Goal: Information Seeking & Learning: Learn about a topic

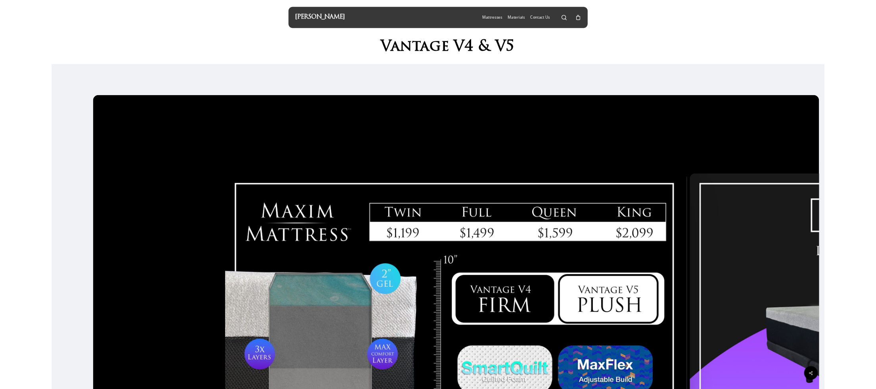
scroll to position [238, 0]
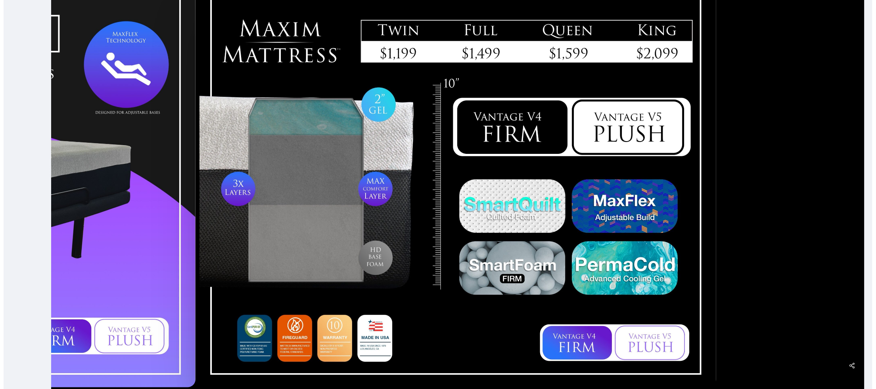
click at [814, 263] on div at bounding box center [457, 187] width 813 height 594
click at [766, 44] on div at bounding box center [457, 187] width 813 height 594
click at [812, 161] on div at bounding box center [457, 187] width 813 height 594
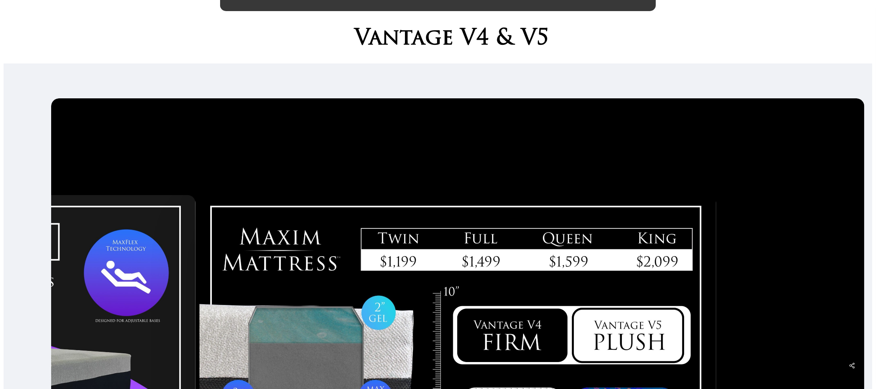
scroll to position [0, 0]
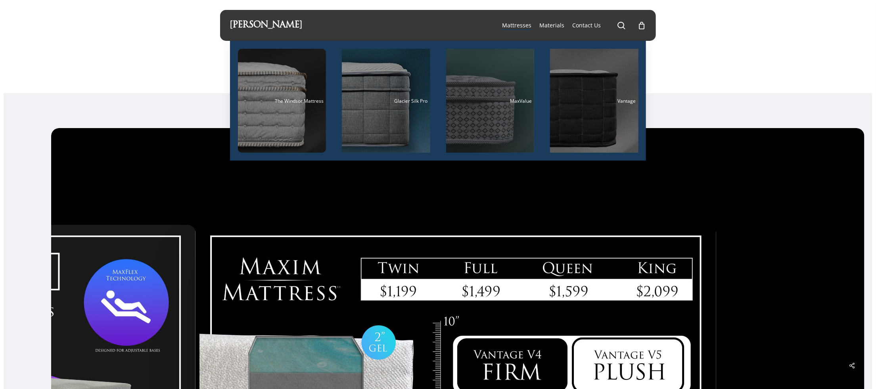
click at [477, 124] on div "Main Menu" at bounding box center [490, 101] width 88 height 104
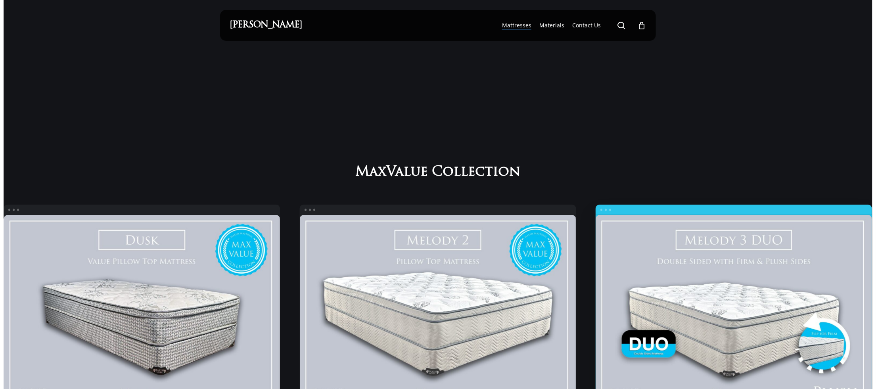
click at [737, 323] on link "Melody 3 Duo" at bounding box center [733, 322] width 276 height 214
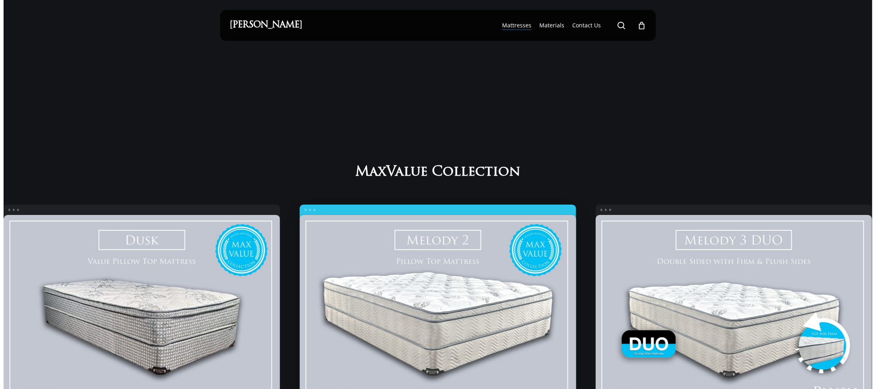
click at [447, 346] on link "Melody 2" at bounding box center [438, 322] width 276 height 214
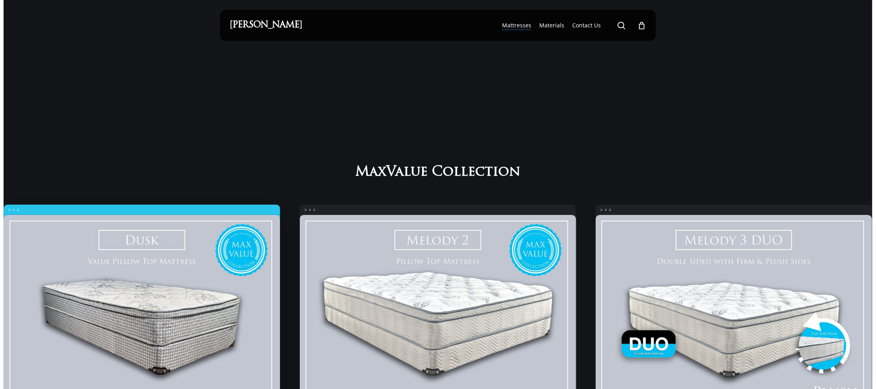
click at [207, 338] on link "Dusk" at bounding box center [142, 322] width 276 height 214
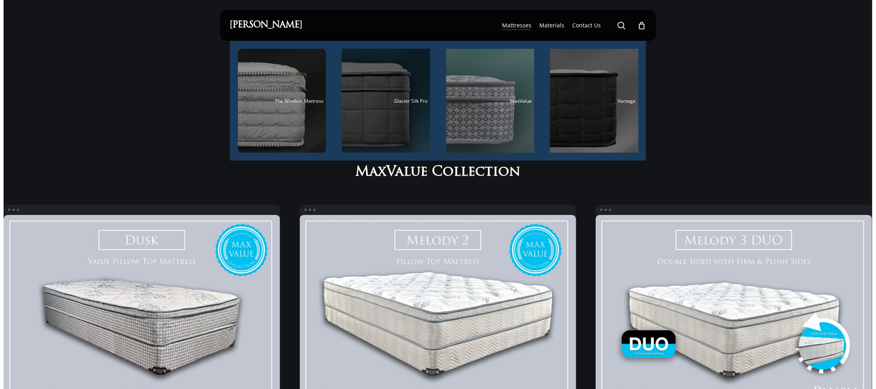
click at [360, 108] on div "Main Menu" at bounding box center [386, 101] width 88 height 104
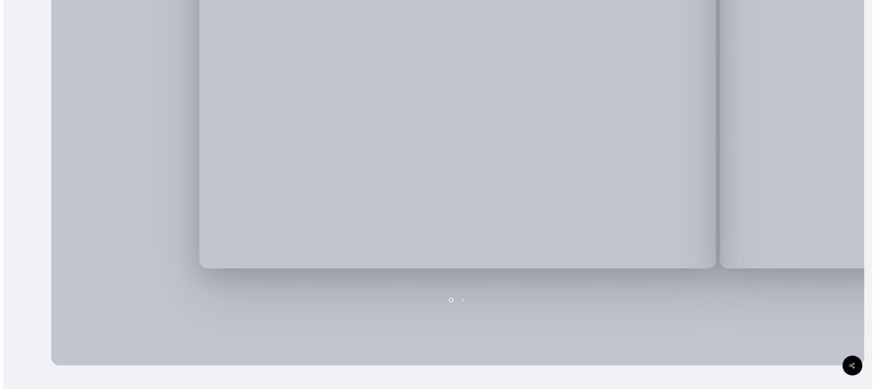
scroll to position [396, 0]
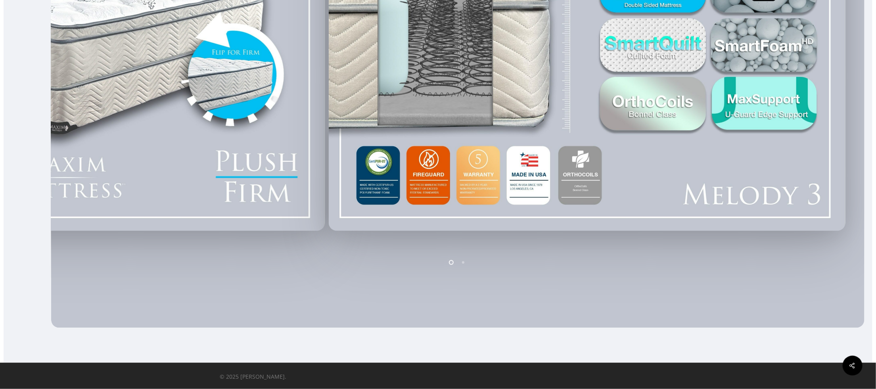
click at [371, 184] on div at bounding box center [587, 30] width 521 height 409
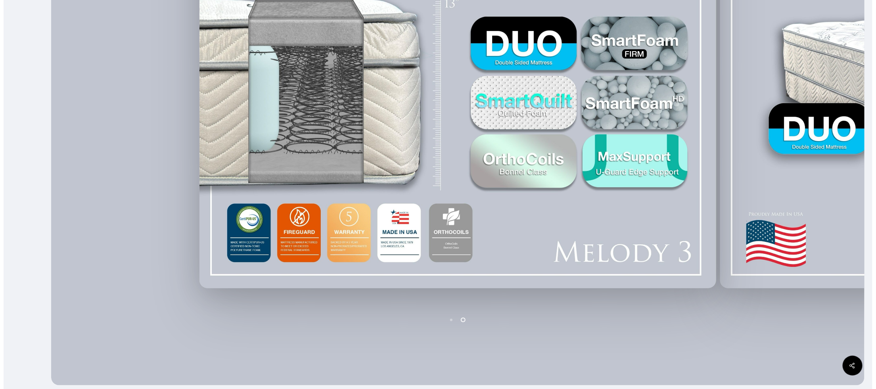
scroll to position [278, 0]
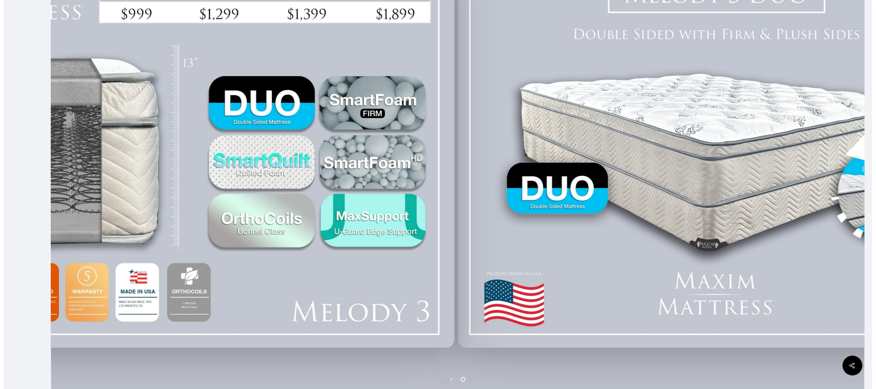
click at [502, 208] on div at bounding box center [716, 147] width 521 height 409
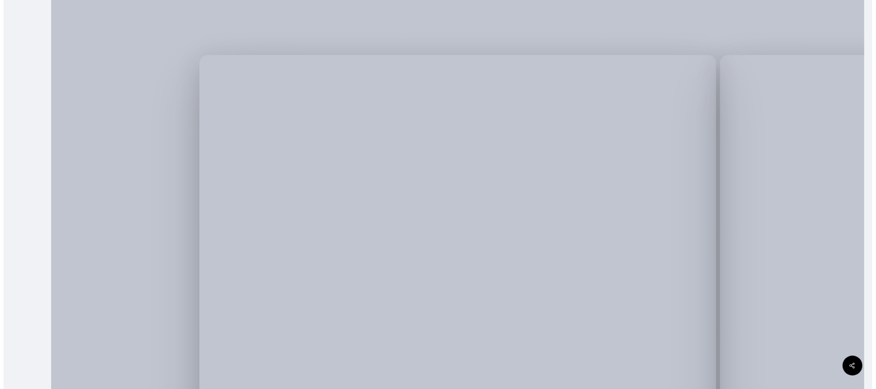
scroll to position [238, 0]
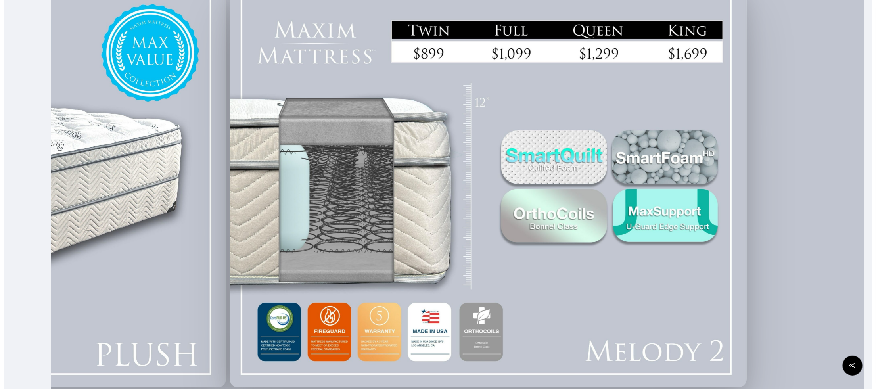
click at [275, 301] on div at bounding box center [488, 187] width 521 height 409
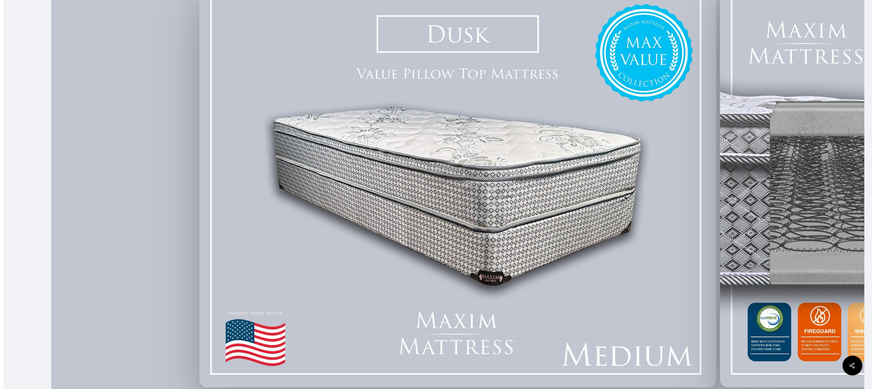
scroll to position [297, 0]
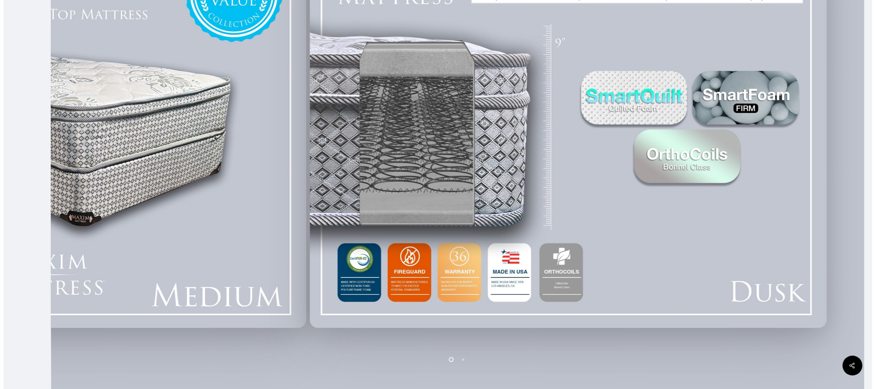
click at [333, 314] on div at bounding box center [568, 127] width 521 height 409
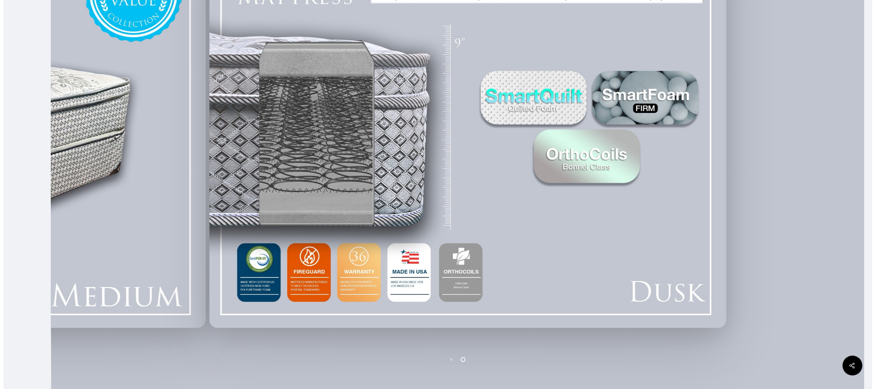
click at [605, 313] on div at bounding box center [467, 127] width 521 height 409
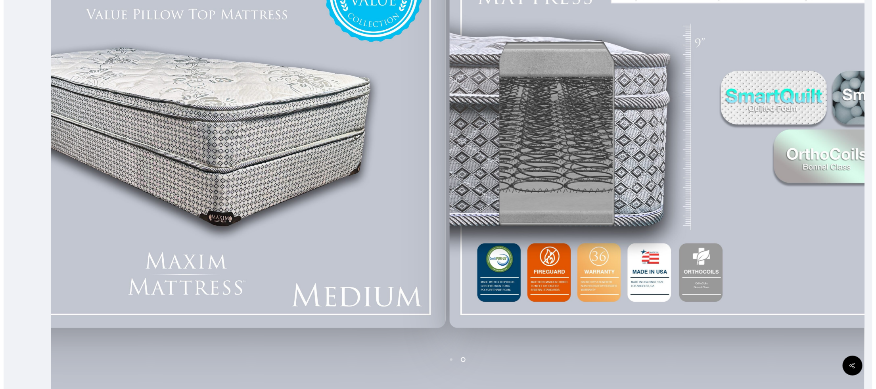
click at [787, 211] on div at bounding box center [708, 127] width 521 height 409
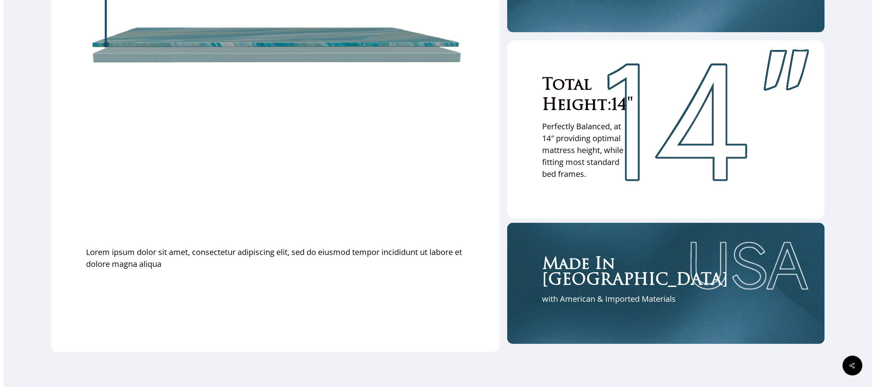
scroll to position [2438, 0]
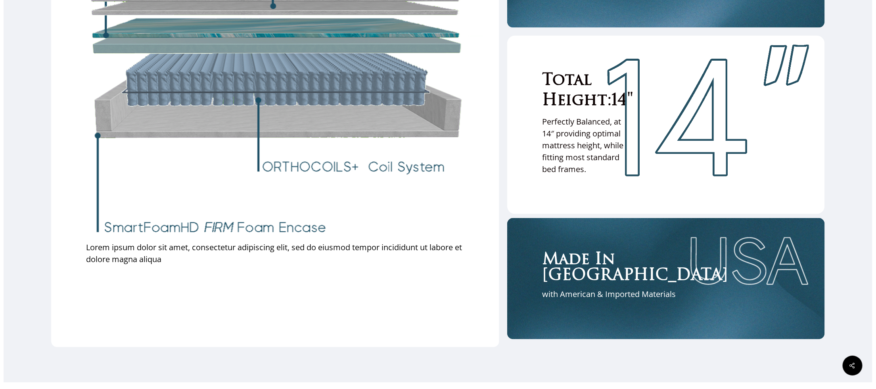
click at [438, 331] on div "All New! Luxurious Cooling Mattress Lorem ipsum dolor sit amet, consectetur adi…" at bounding box center [275, 113] width 378 height 468
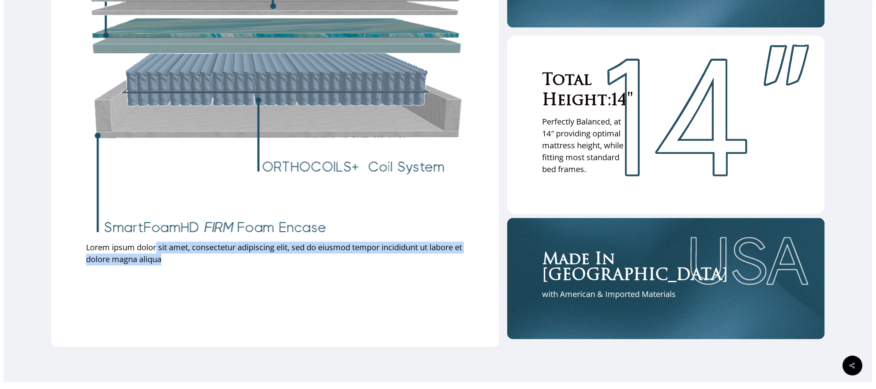
drag, startPoint x: 151, startPoint y: 262, endPoint x: 402, endPoint y: 275, distance: 251.3
click at [402, 266] on p "Lorem ipsum dolor sit amet, consectetur adipiscing elit, sed do eiusmod tempor …" at bounding box center [275, 254] width 378 height 24
click at [201, 291] on div "All New! Luxurious Cooling Mattress Lorem ipsum dolor sit amet, consectetur adi…" at bounding box center [275, 113] width 378 height 468
drag, startPoint x: 81, startPoint y: 262, endPoint x: 158, endPoint y: 277, distance: 78.8
click at [158, 277] on div "All New! Luxurious Cooling Mattress Lorem ipsum dolor sit amet, consectetur adi…" at bounding box center [275, 96] width 448 height 504
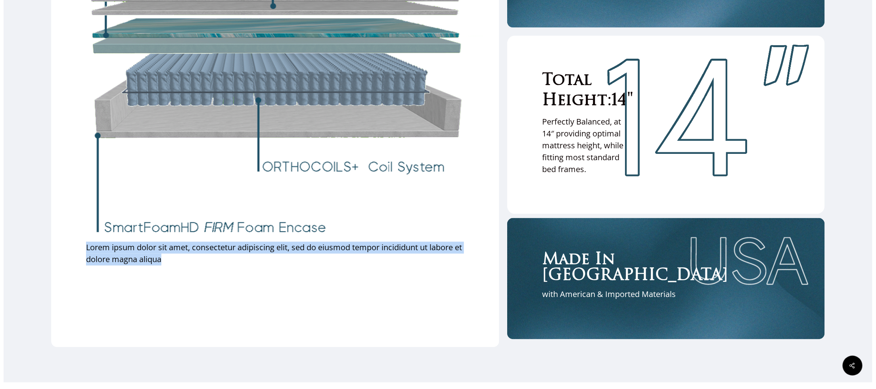
click at [421, 294] on div "All New! Luxurious Cooling Mattress Lorem ipsum dolor sit amet, consectetur adi…" at bounding box center [275, 113] width 378 height 468
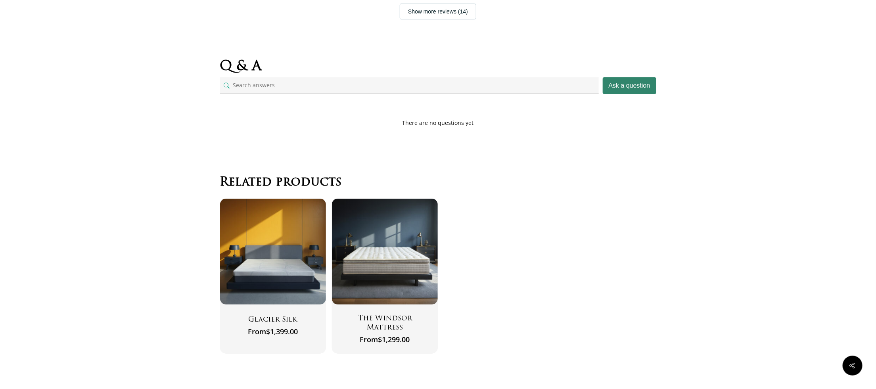
scroll to position [3607, 0]
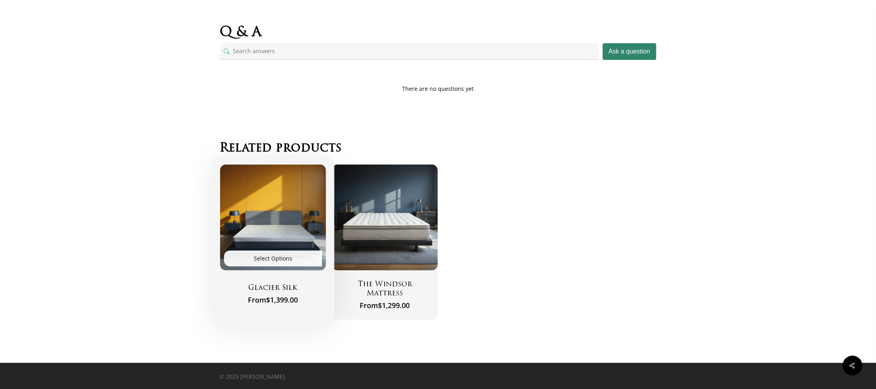
click at [280, 240] on img "Glacier Silk" at bounding box center [273, 218] width 106 height 106
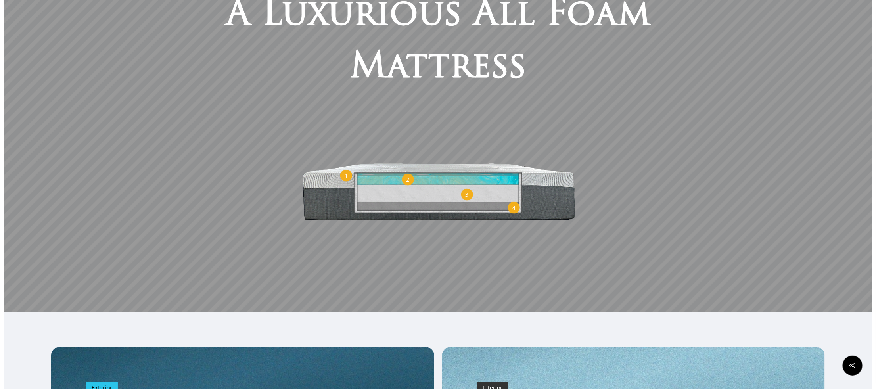
scroll to position [535, 0]
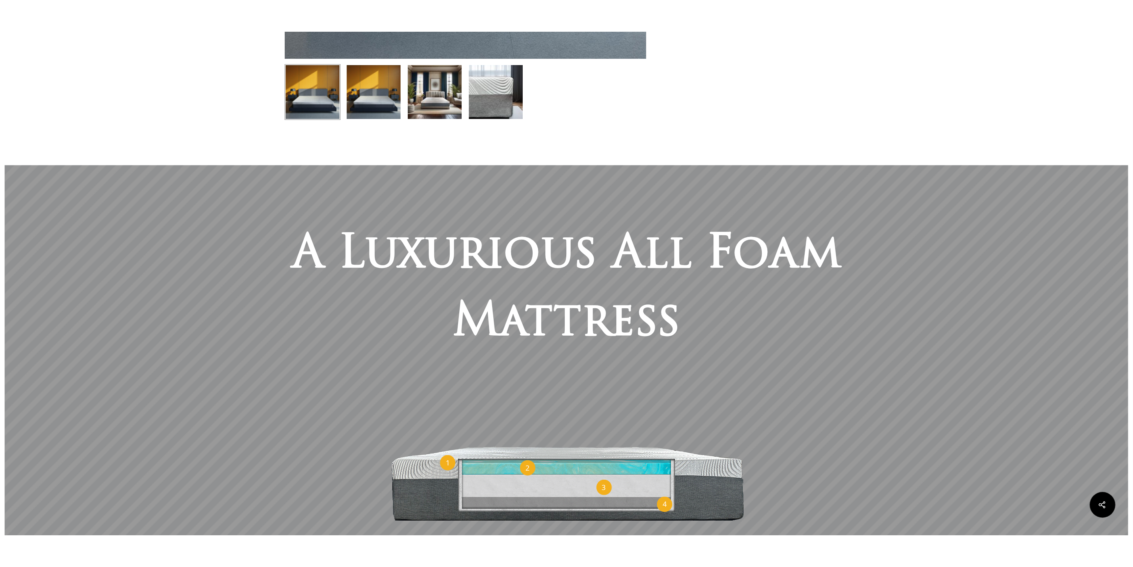
scroll to position [494, 0]
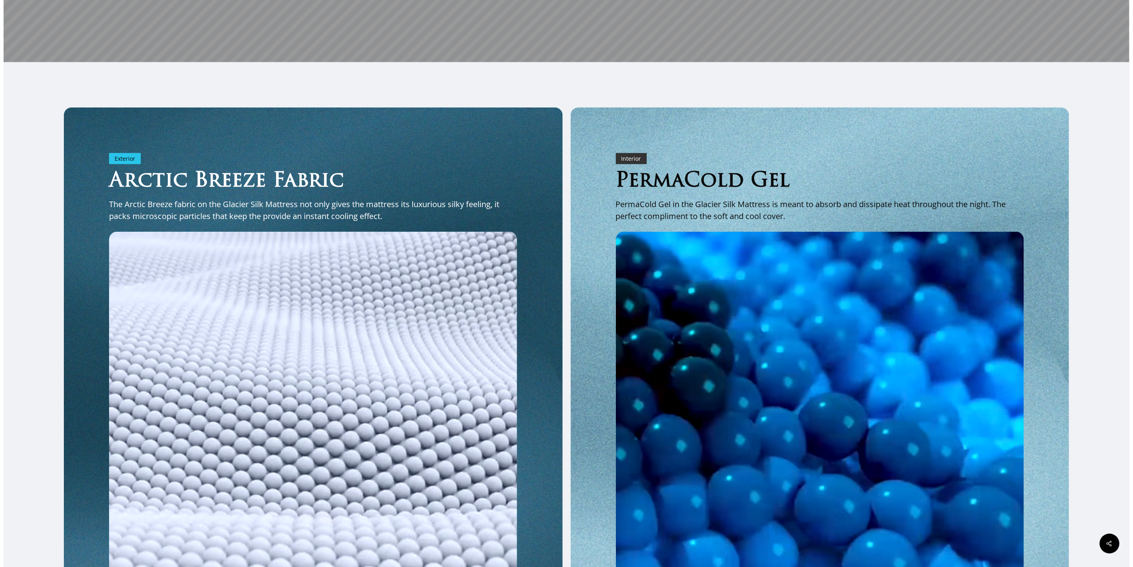
scroll to position [791, 0]
